Goal: Task Accomplishment & Management: Complete application form

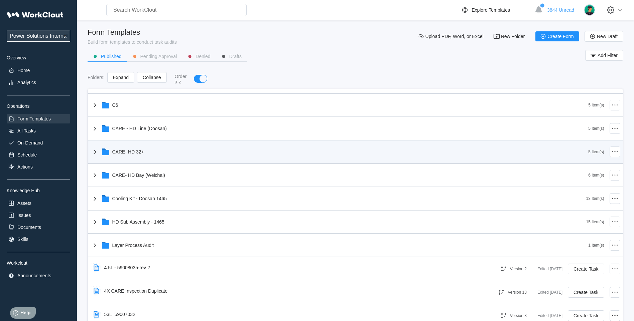
scroll to position [167, 0]
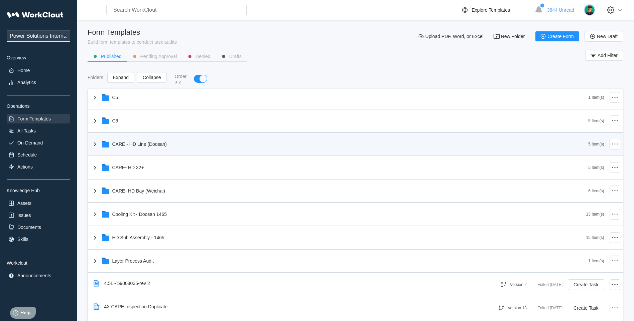
click at [95, 144] on icon at bounding box center [95, 144] width 2 height 4
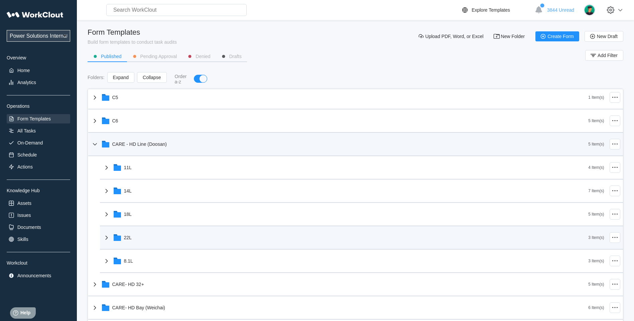
click at [106, 235] on icon at bounding box center [107, 238] width 8 height 8
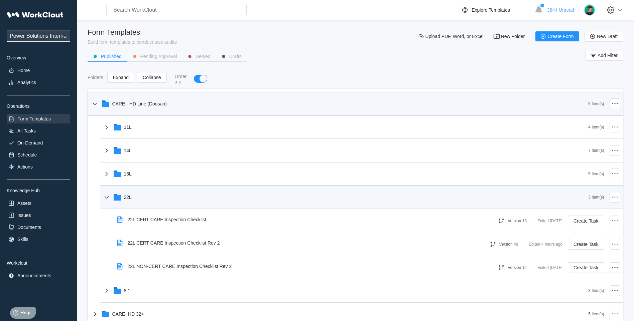
scroll to position [223, 0]
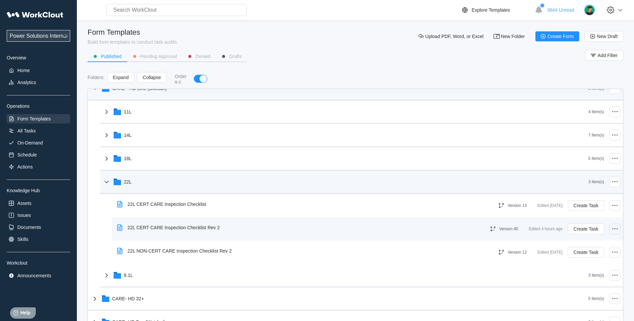
click at [616, 228] on circle at bounding box center [616, 228] width 1 height 1
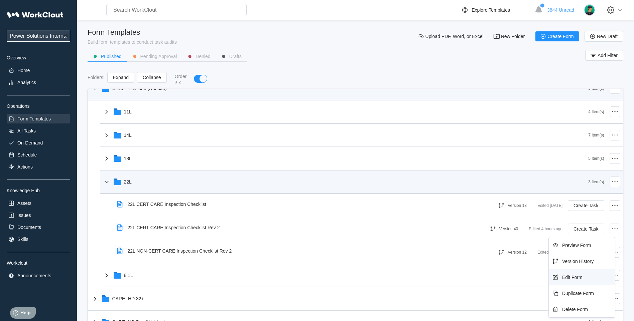
click at [572, 279] on div "Edit Form" at bounding box center [572, 277] width 20 height 5
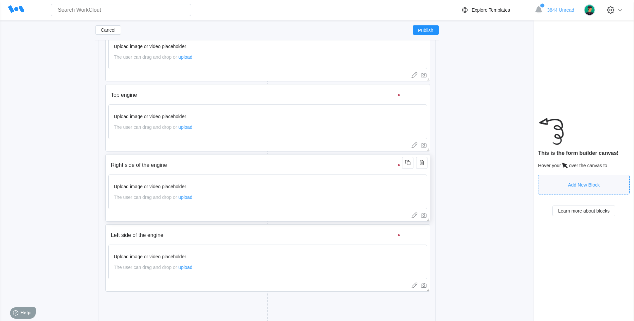
scroll to position [2794, 0]
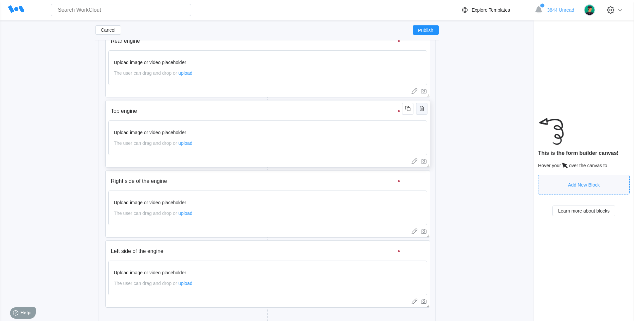
click at [422, 112] on icon "button" at bounding box center [421, 109] width 8 height 8
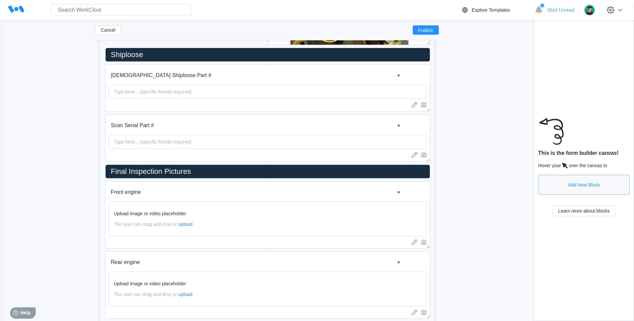
scroll to position [2627, 0]
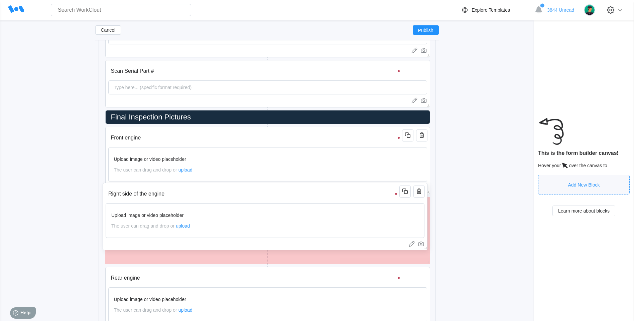
drag, startPoint x: 179, startPoint y: 297, endPoint x: 179, endPoint y: 224, distance: 72.8
click at [179, 224] on div "Upload image or video placeholder The user can drag and drop or upload" at bounding box center [265, 220] width 319 height 35
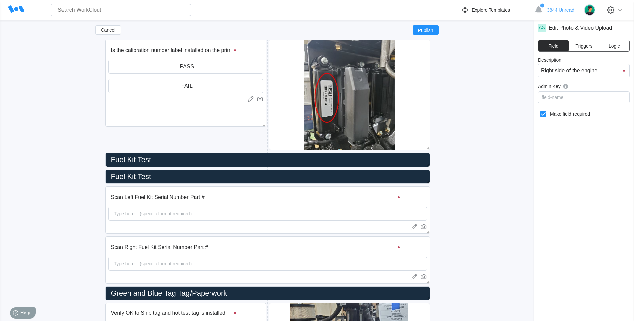
scroll to position [2181, 0]
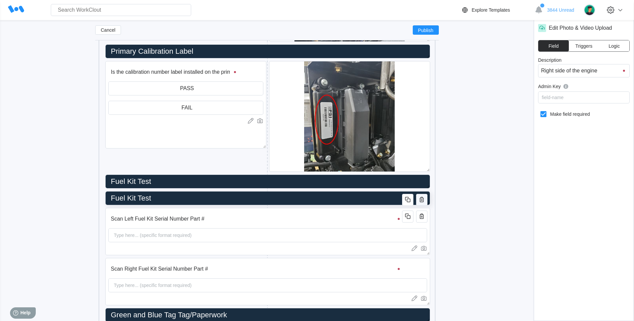
click at [423, 202] on icon "button" at bounding box center [421, 199] width 4 height 5
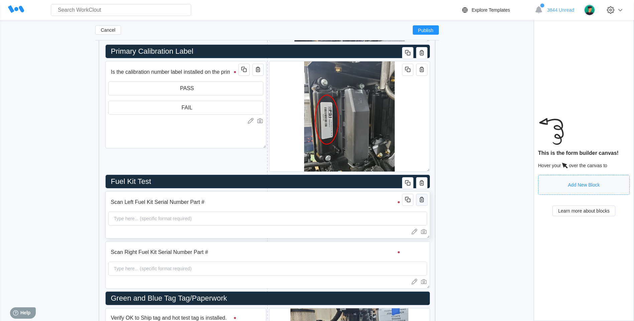
click at [421, 202] on icon "button" at bounding box center [421, 200] width 8 height 8
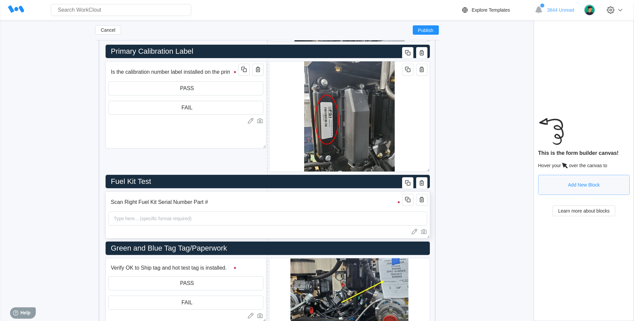
click at [209, 204] on input "Scan Right Fuel Kit Serial Number Part #" at bounding box center [256, 202] width 296 height 13
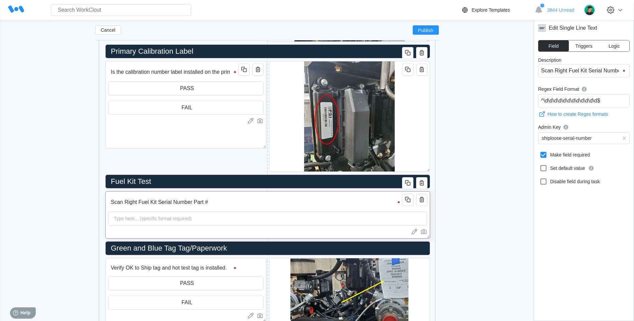
scroll to position [0, 21]
click at [152, 204] on input "Scan Right Fuel Kit Serial Number Part #" at bounding box center [256, 202] width 296 height 13
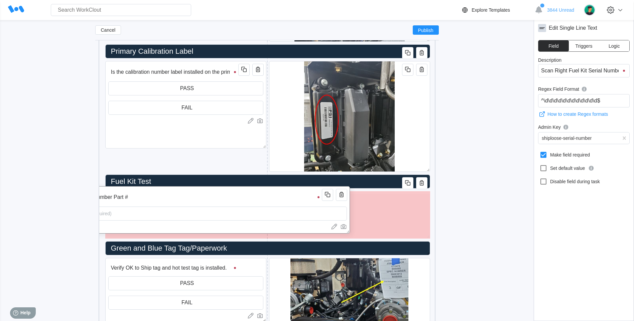
drag, startPoint x: 220, startPoint y: 205, endPoint x: 213, endPoint y: 205, distance: 7.3
click at [150, 200] on input "Scan Right Fuel Kit Serial Number Part #" at bounding box center [176, 197] width 296 height 13
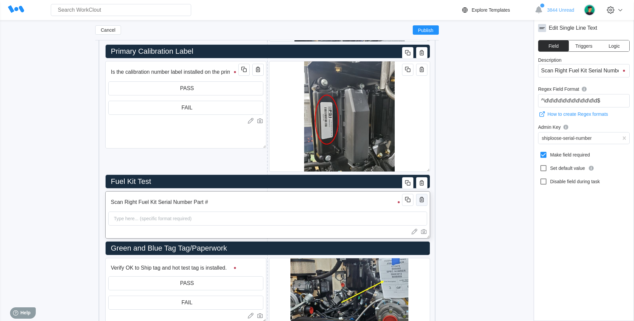
click at [424, 203] on icon "button" at bounding box center [421, 200] width 8 height 8
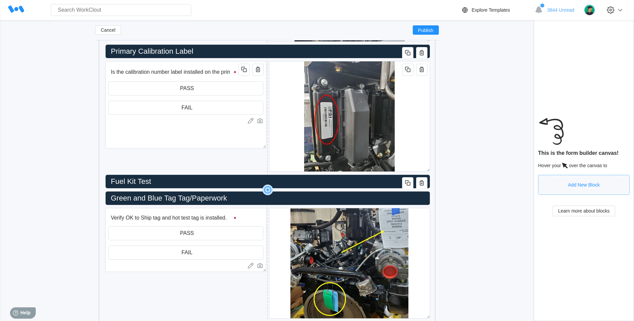
click at [266, 190] on icon at bounding box center [267, 190] width 3 height 1
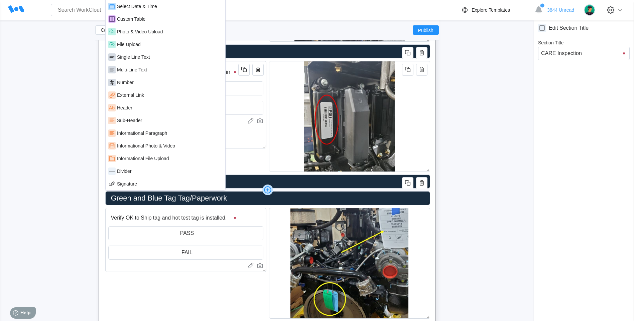
click at [6, 237] on div "Search for anything... Assets • Employees • Skills • Documents • Issues • Tasks…" at bounding box center [317, 261] width 634 height 4884
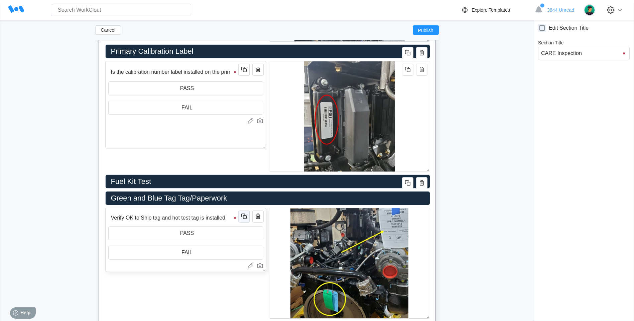
click at [245, 219] on icon "button" at bounding box center [244, 216] width 8 height 8
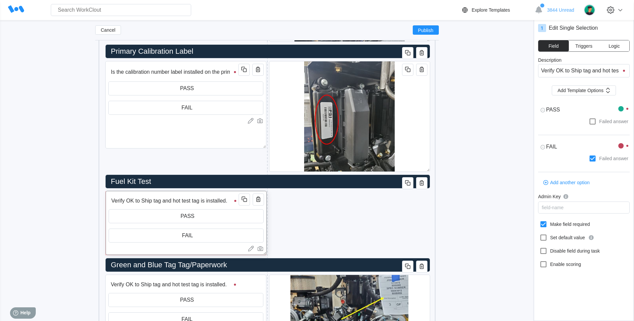
drag, startPoint x: 178, startPoint y: 213, endPoint x: 178, endPoint y: 196, distance: 17.0
click at [178, 196] on div "Verify OK to Ship tag and hot test tag is installed. PASS FAIL" at bounding box center [186, 223] width 161 height 64
type textarea "x"
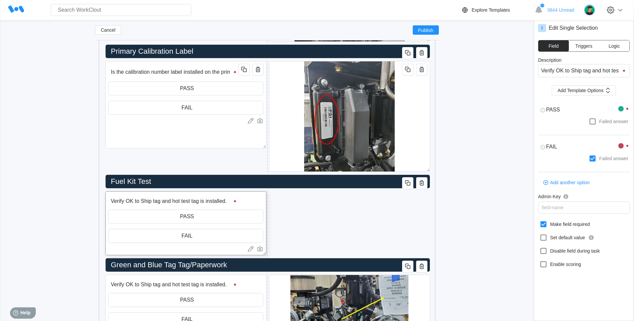
type textarea "x"
click at [36, 201] on div "Cancel Publish 22L CERT CARE Inspection Checklist Rev 2 x Owner Select an owner…" at bounding box center [317, 270] width 612 height 4846
click at [160, 205] on input "Verify OK to Ship tag and hot test tag is installed." at bounding box center [174, 201] width 132 height 13
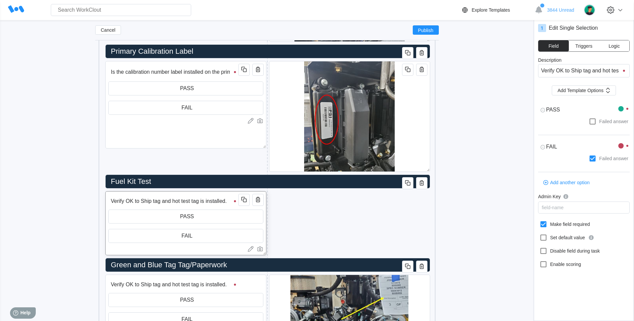
click at [160, 205] on input "Verify OK to Ship tag and hot test tag is installed." at bounding box center [174, 201] width 132 height 13
click at [115, 200] on input "Verify OK to Ship tag and hot test tag is installed." at bounding box center [174, 201] width 132 height 13
type textarea "x"
click at [555, 68] on input "Verify OK to Ship tag and hot test tag is installed." at bounding box center [584, 70] width 92 height 13
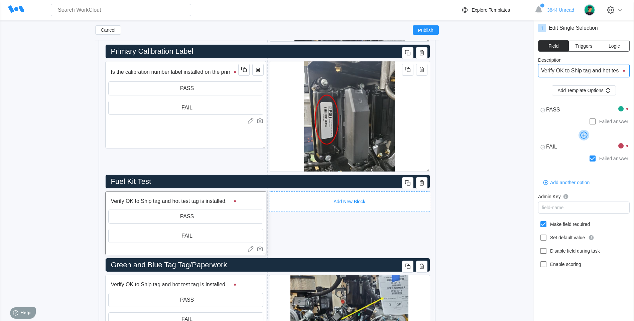
click at [551, 70] on input "Verify OK to Ship tag and hot test tag is installed." at bounding box center [584, 70] width 92 height 13
type input "V"
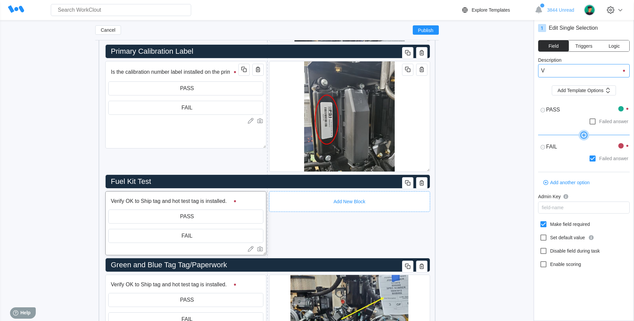
type input "V"
type textarea "x"
type input "Ve"
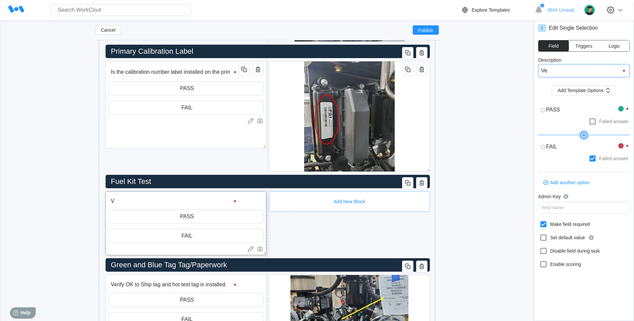
type textarea "x"
type input "Ver"
type textarea "x"
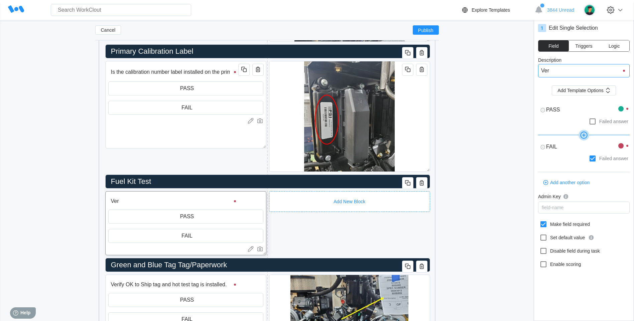
type textarea "x"
type input "Veru"
type textarea "x"
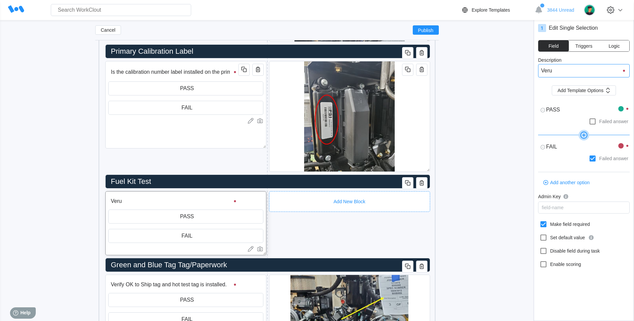
type input "Ver"
type textarea "x"
type input "Veri"
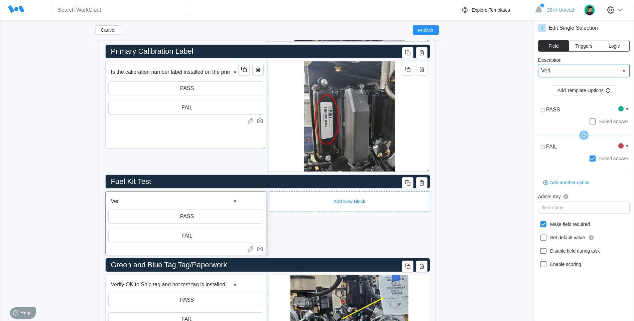
type input "Veri"
type textarea "x"
type input "Verif"
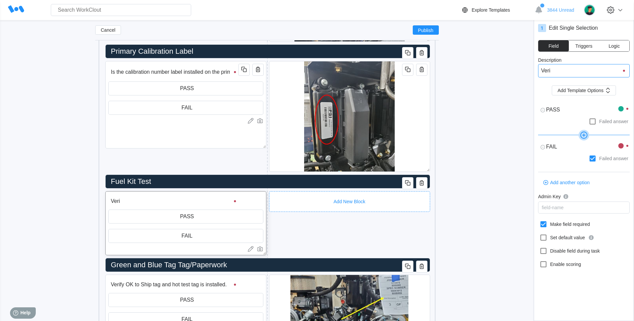
type textarea "x"
type input "Verify"
type textarea "x"
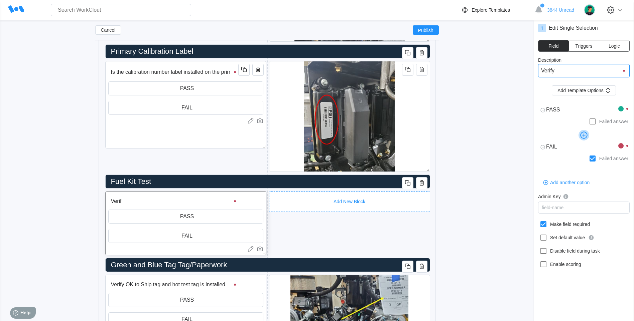
type textarea "x"
type input "Verify"
type textarea "x"
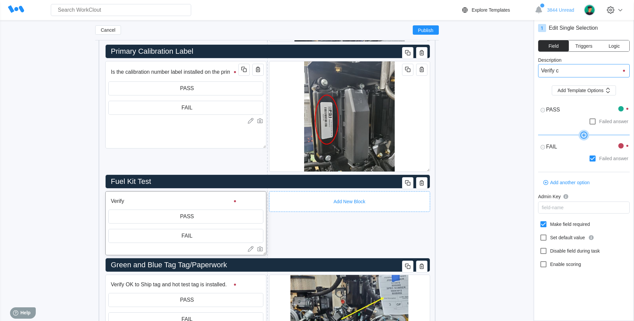
type input "Verify ch"
type input "Verify che"
type textarea "x"
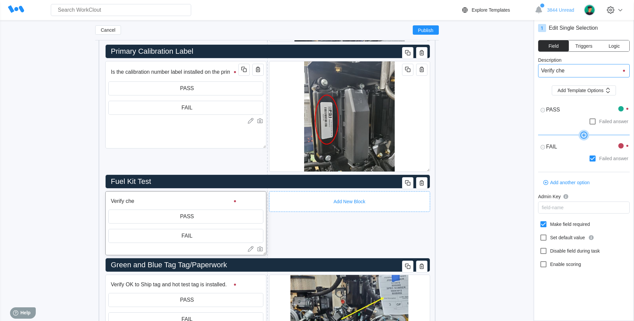
type input "Verify chec"
type textarea "x"
type input "Verify check"
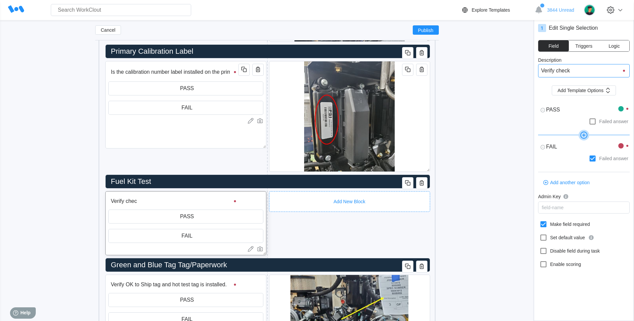
type input "Verify check"
type textarea "x"
type input "Verify check"
type input "Verify check m"
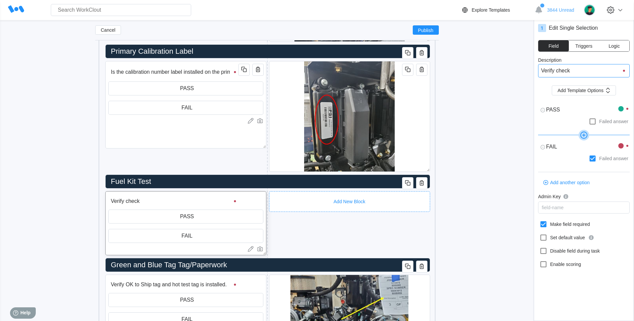
type input "Verify check m"
type textarea "x"
type input "Verify check mar"
type input "Verify check mark"
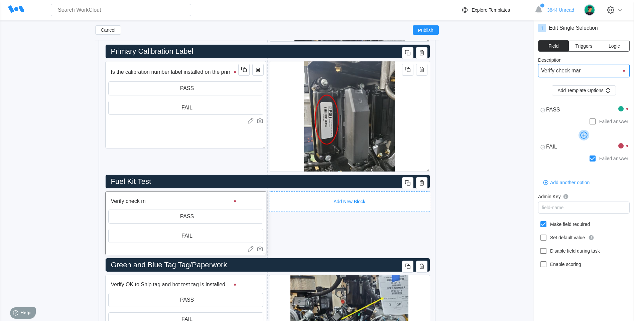
type input "Verify check mark"
type textarea "x"
type input "Verify check mark"
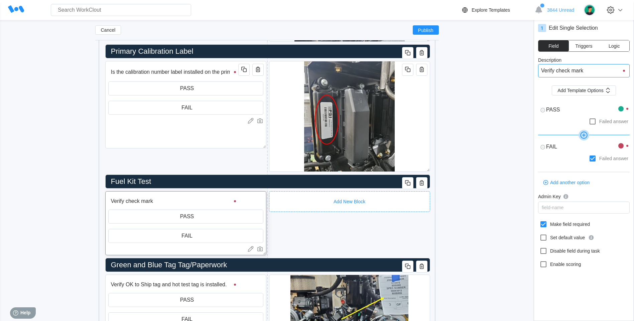
type textarea "x"
type input "Verify check mark o"
type textarea "x"
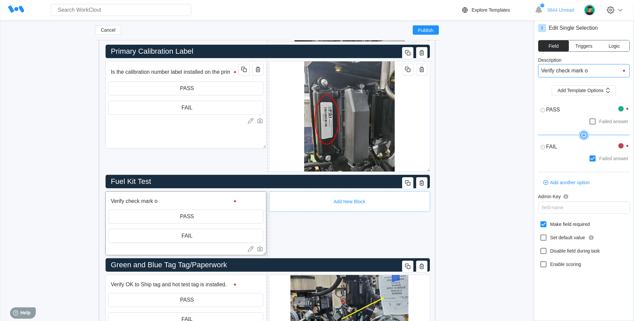
type textarea "x"
type input "Verify check mark on"
type textarea "x"
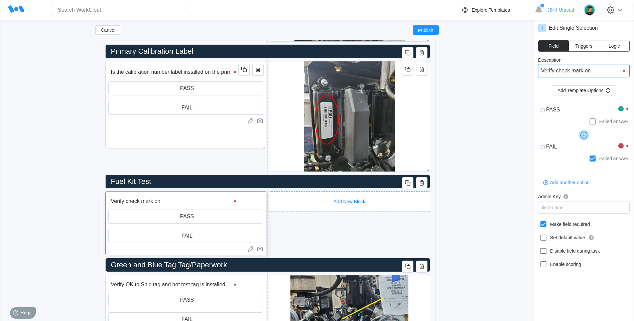
type input "Verify check mark on"
type textarea "x"
type input "Verify check mark on bno"
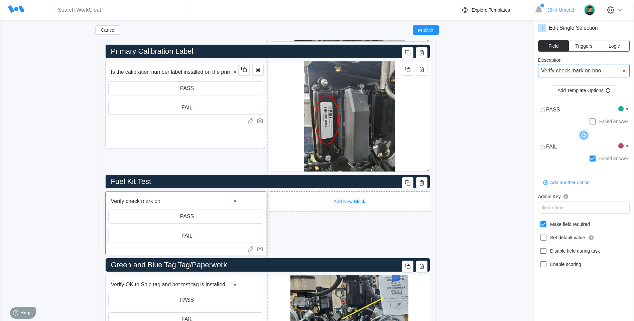
type input "Verify check mark on bnot"
type textarea "x"
type input "Verify check mark on bnoth"
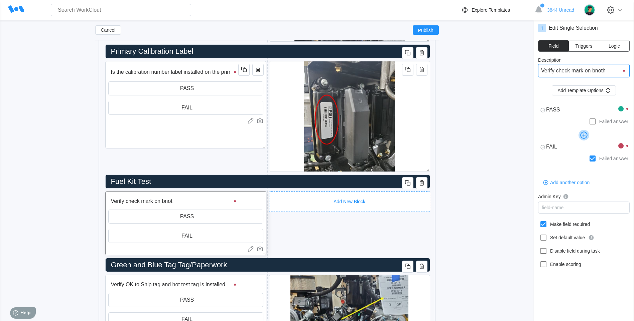
type input "Verify check mark on bnoth"
type textarea "x"
type input "Verify check mark on bnot"
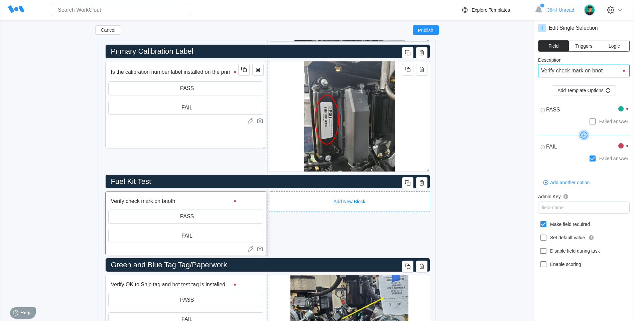
type textarea "x"
type input "Verify check mark on bno"
type textarea "x"
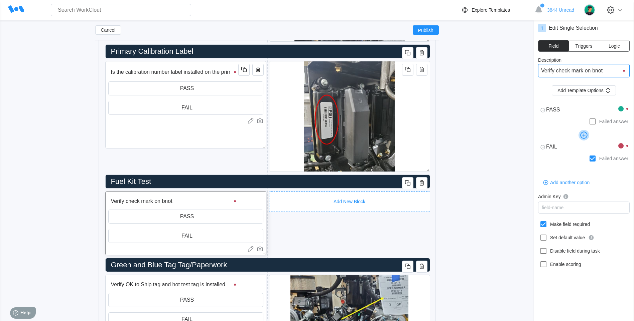
type textarea "x"
type input "Verify check mark on bn"
type textarea "x"
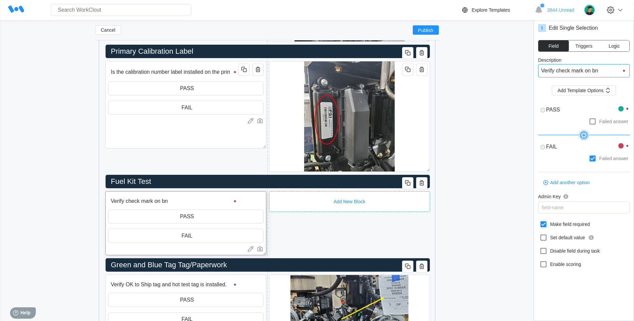
type input "Verify check mark on b"
type textarea "x"
type input "Verify check mark on boh"
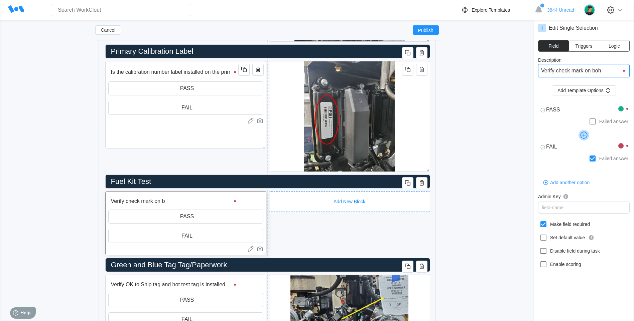
type input "Verify check mark on boh"
type textarea "x"
type input "Verify check mark on boh sh"
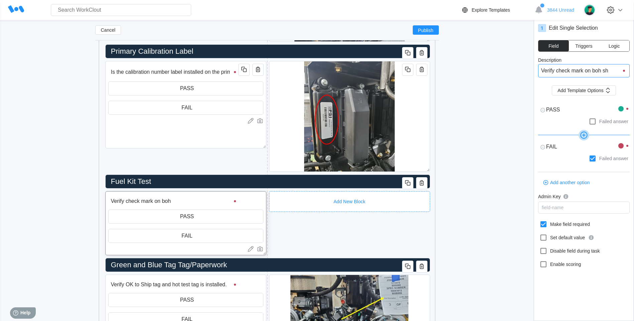
type textarea "x"
type input "Verify check mark on boh s"
type textarea "x"
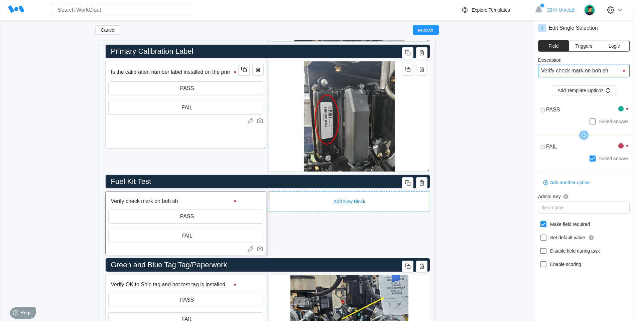
type textarea "x"
type input "Verify check mark on boh"
type textarea "x"
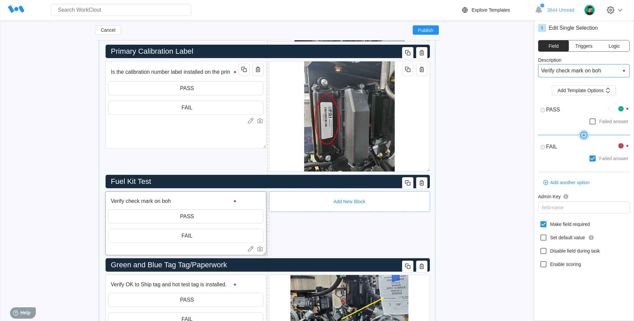
type input "Verify check mark on boh l"
type textarea "x"
type input "Verify check mark on boh lo"
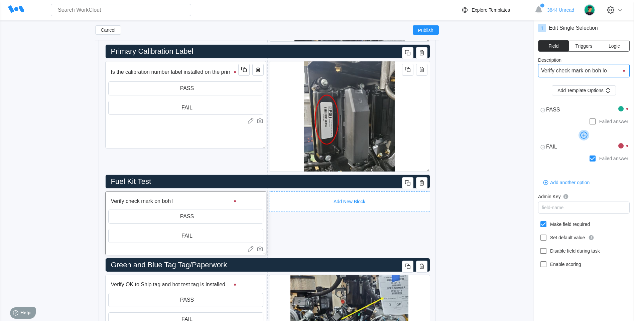
type input "Verify check mark on boh loc"
type textarea "x"
type input "Verify check mark on boh lock"
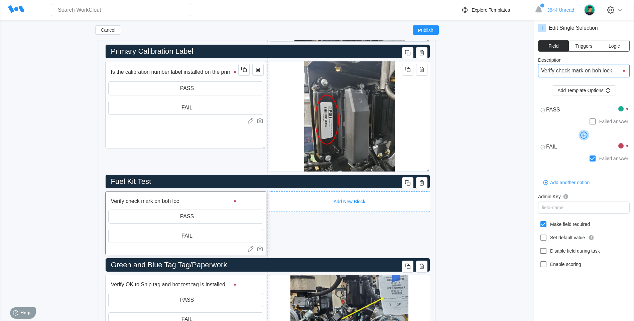
type input "Verify check mark on boh lock"
type textarea "x"
type input "Verify check mark on boh lock o"
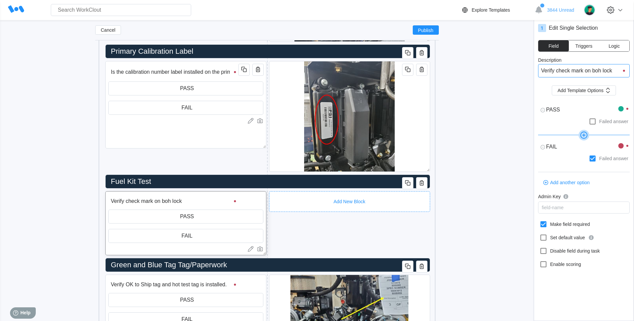
type textarea "x"
type input "Verify check mark on boh lock of"
type textarea "x"
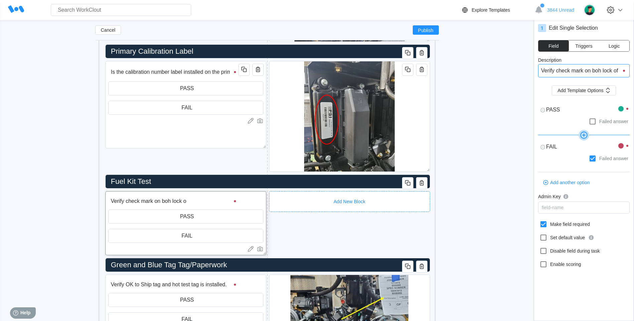
type textarea "x"
type input "Verify check mark on boh lock off"
type textarea "x"
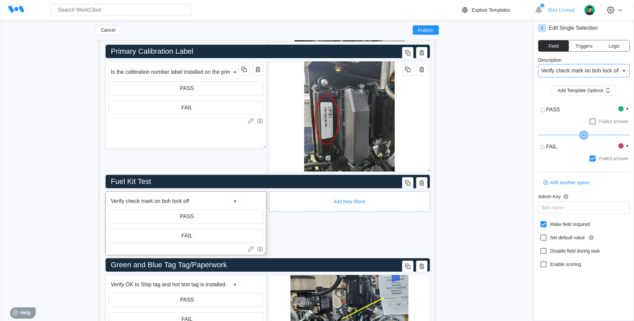
type input "Verify check mark on boh lock off"
type textarea "x"
type input "Verify check mark on boh lock off valve"
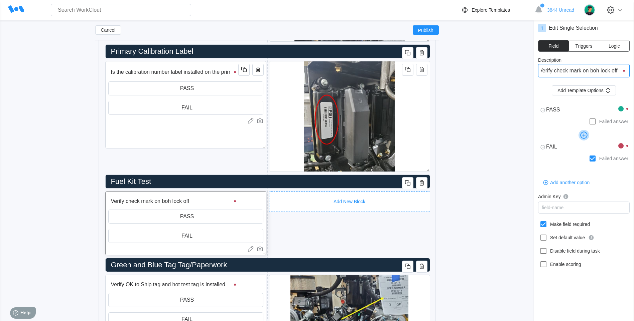
type input "Verify check mark on boh lock off valve"
type textarea "x"
type input "Verify check mark on boh lock off valves"
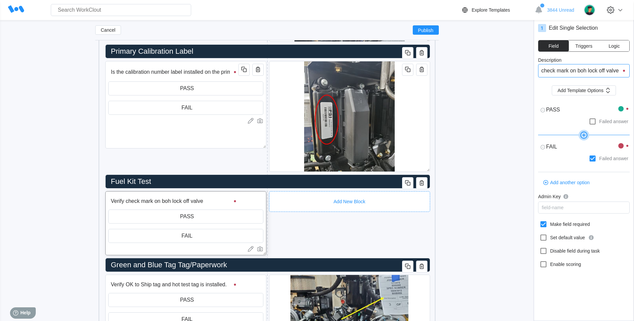
type textarea "x"
type input "Verify check mark on both lock off valves"
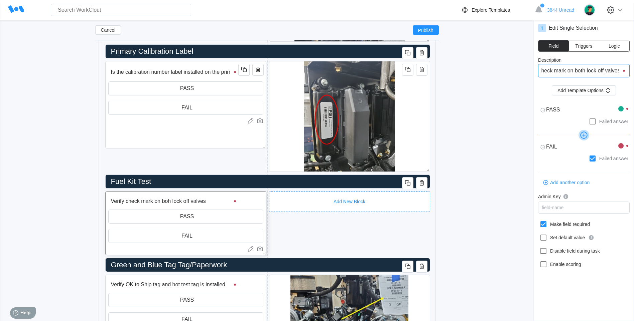
type textarea "x"
type input "Verify check mark on both lock off valves"
type textarea "x"
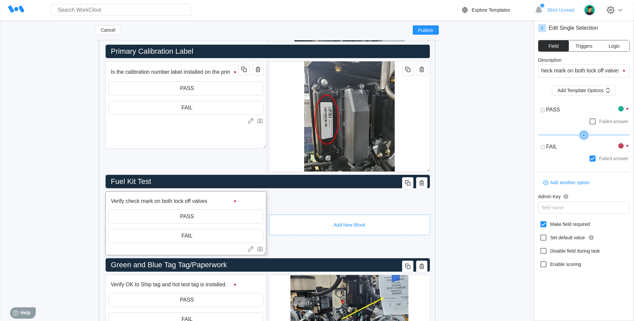
click at [360, 218] on div "Add New Block" at bounding box center [349, 225] width 161 height 21
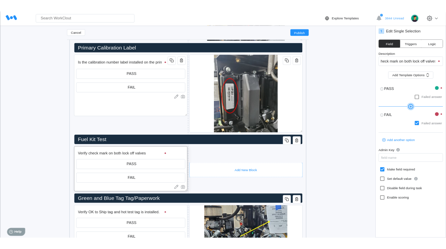
scroll to position [0, 0]
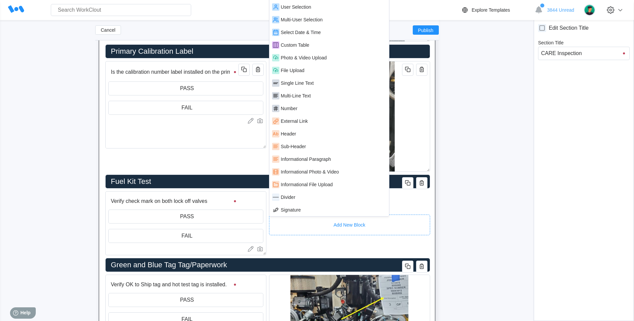
click at [475, 96] on div "Cancel Publish 22L CERT CARE Inspection Checklist Rev 2 x Owner Select an owner…" at bounding box center [317, 270] width 612 height 4846
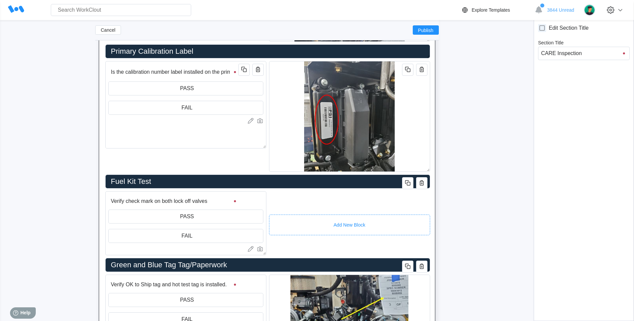
click at [408, 24] on div "Cancel Publish" at bounding box center [266, 30] width 343 height 20
click at [415, 30] on button "Publish" at bounding box center [425, 29] width 26 height 9
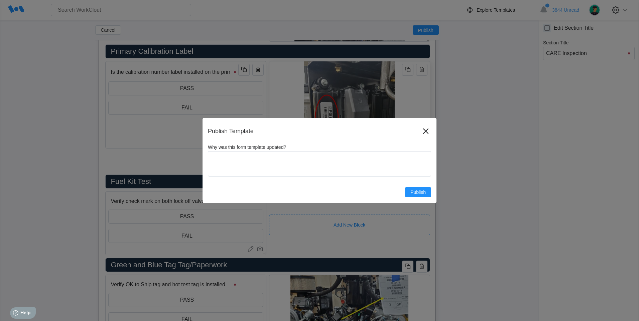
click at [424, 133] on icon at bounding box center [425, 131] width 5 height 5
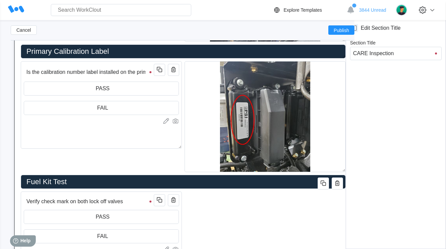
type textarea "x"
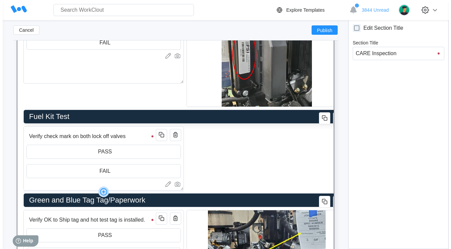
scroll to position [2237, 0]
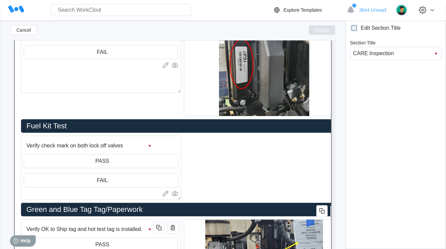
click at [327, 29] on span "Publish" at bounding box center [321, 30] width 15 height 4
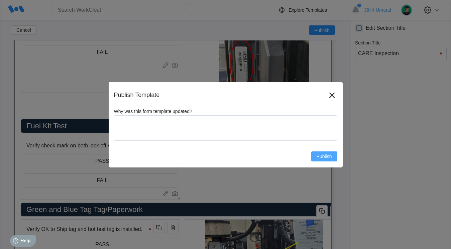
click at [325, 152] on button "Publish" at bounding box center [324, 156] width 26 height 10
